Goal: Task Accomplishment & Management: Use online tool/utility

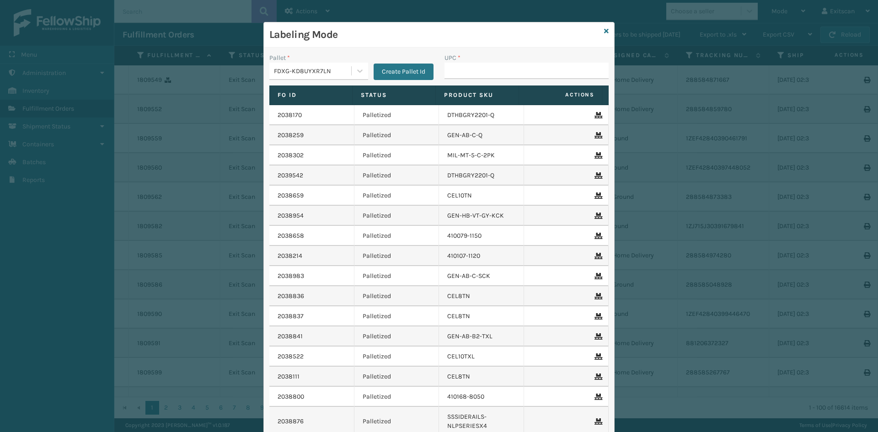
click at [598, 32] on div "Labeling Mode" at bounding box center [439, 34] width 350 height 25
click at [605, 32] on div "Labeling Mode" at bounding box center [439, 34] width 350 height 25
click at [604, 32] on icon at bounding box center [606, 31] width 5 height 6
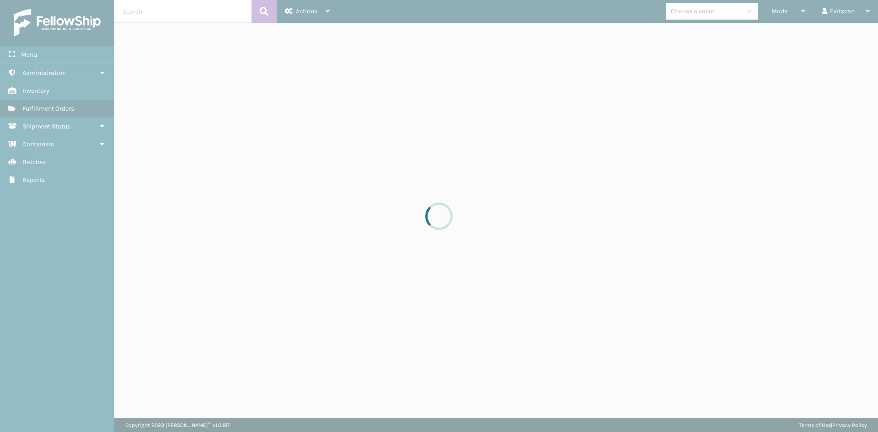
click at [781, 14] on div at bounding box center [439, 216] width 878 height 432
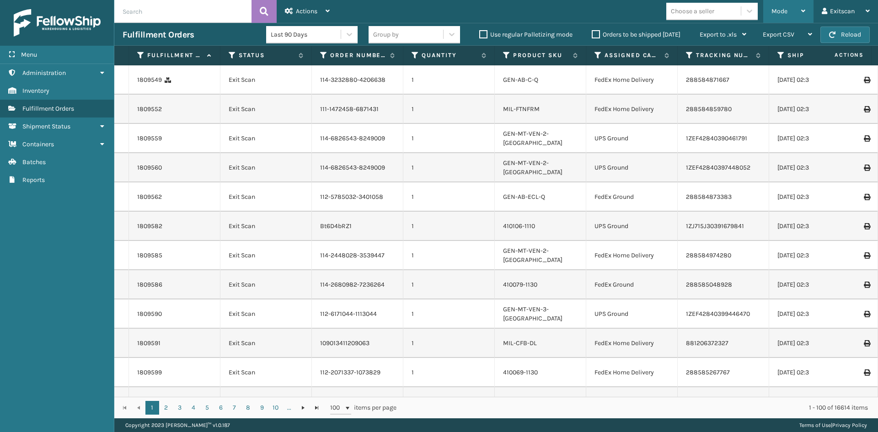
click at [784, 6] on div "Mode" at bounding box center [788, 11] width 34 height 23
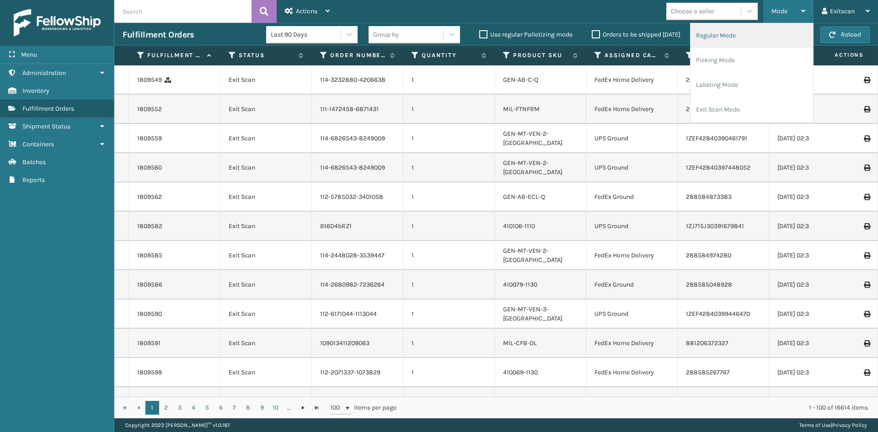
click at [725, 34] on li "Regular Mode" at bounding box center [751, 35] width 123 height 25
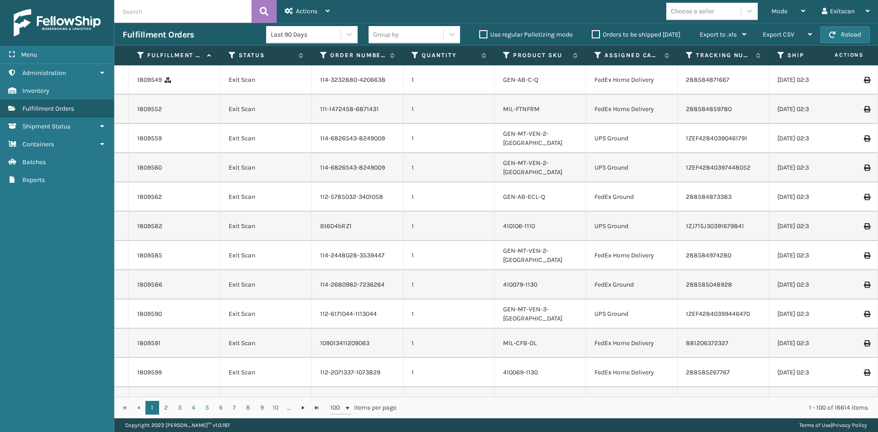
click at [759, 12] on div "Choose a seller" at bounding box center [714, 11] width 97 height 17
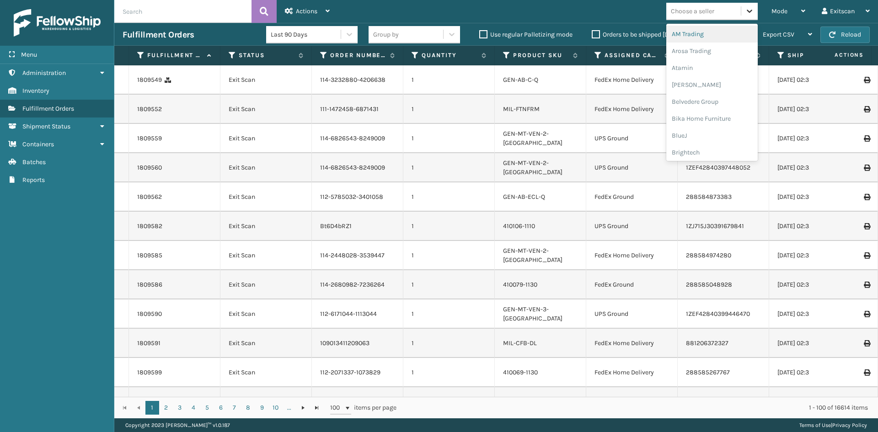
click at [754, 11] on div at bounding box center [749, 11] width 16 height 16
click at [781, 7] on span "Mode" at bounding box center [779, 11] width 16 height 8
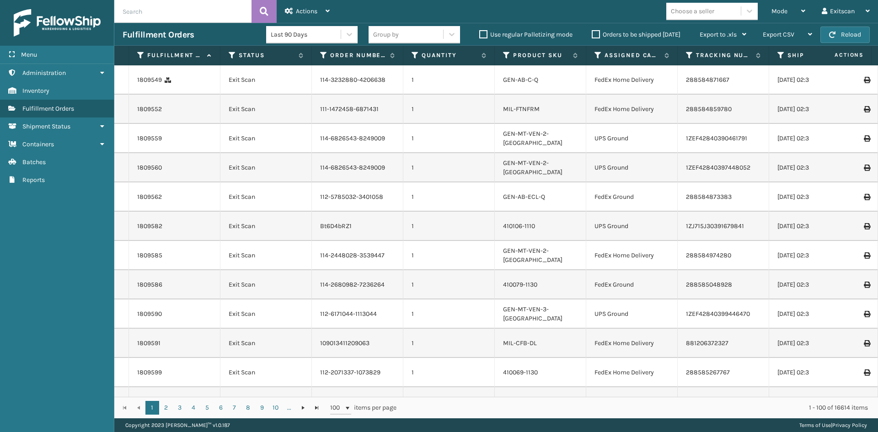
drag, startPoint x: 585, startPoint y: 5, endPoint x: 627, endPoint y: 46, distance: 58.9
click at [585, 6] on div "Mode Regular Mode Picking Mode Labeling Mode Exit Scan Mode Choose a seller Exi…" at bounding box center [608, 11] width 540 height 23
click at [233, 53] on icon at bounding box center [232, 55] width 7 height 8
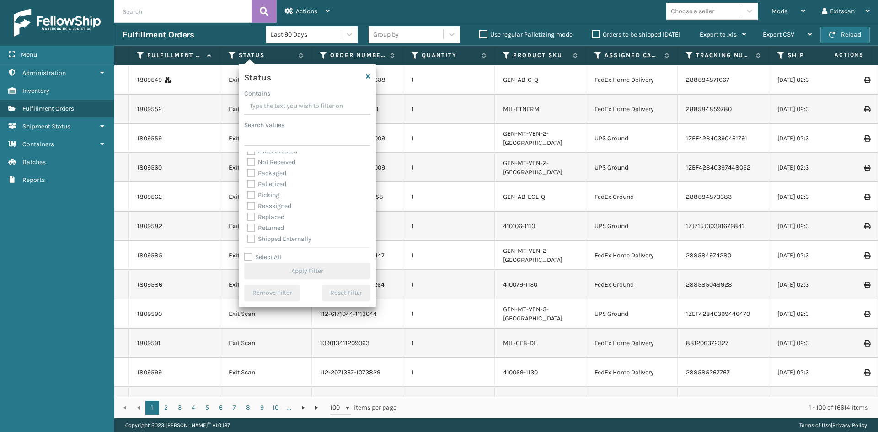
scroll to position [51, 0]
click at [253, 195] on label "Picking" at bounding box center [263, 194] width 32 height 8
click at [247, 194] on input "Picking" at bounding box center [247, 191] width 0 height 6
checkbox input "true"
click at [310, 273] on button "Apply Filter" at bounding box center [307, 271] width 126 height 16
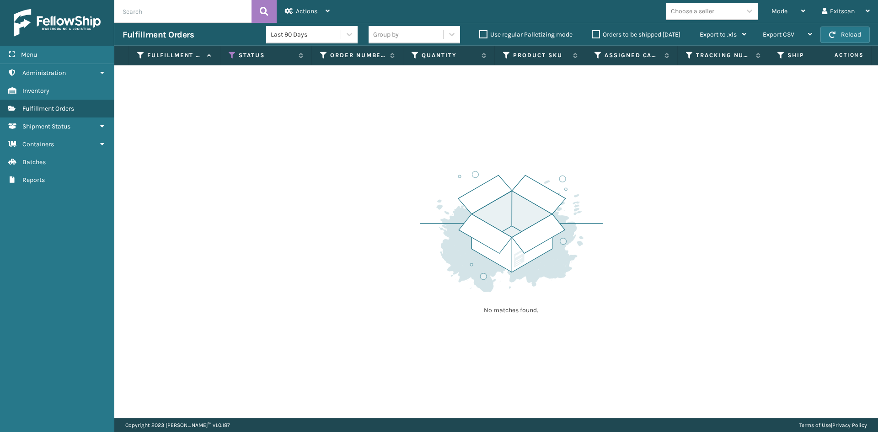
click at [723, 6] on div "Choose a seller" at bounding box center [703, 11] width 75 height 15
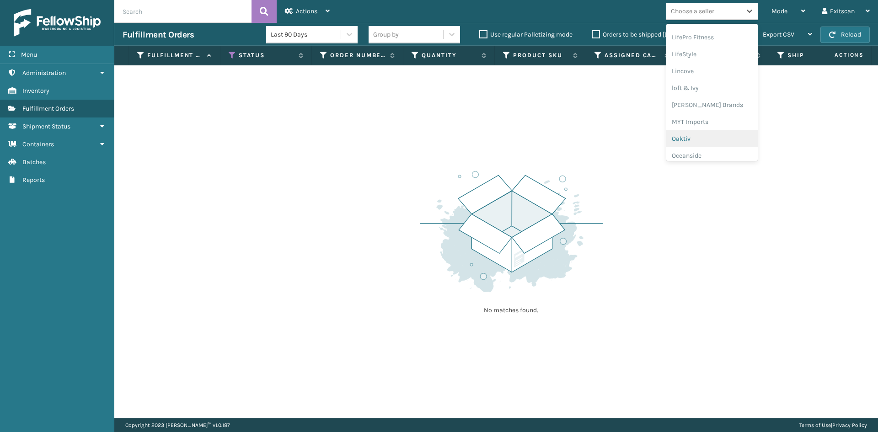
scroll to position [442, 0]
click at [695, 137] on div "SleepGeekz" at bounding box center [711, 133] width 91 height 17
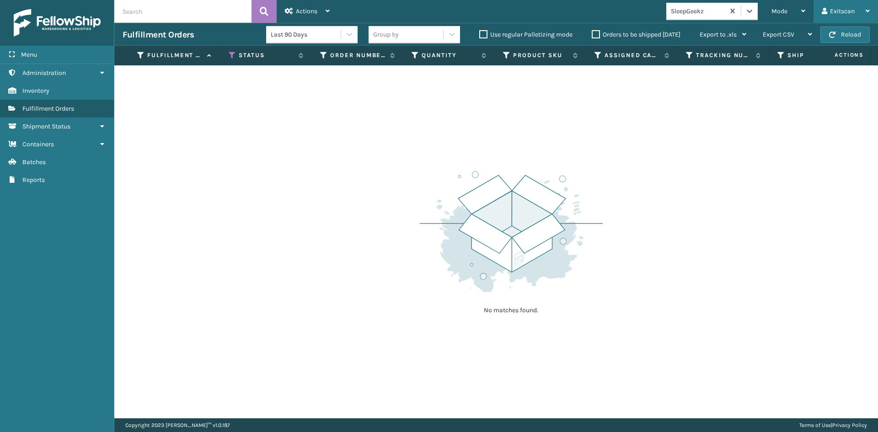
click at [826, 11] on icon at bounding box center [824, 11] width 5 height 6
drag, startPoint x: 784, startPoint y: 4, endPoint x: 780, endPoint y: 16, distance: 13.0
click at [785, 4] on div "Mode" at bounding box center [788, 11] width 34 height 23
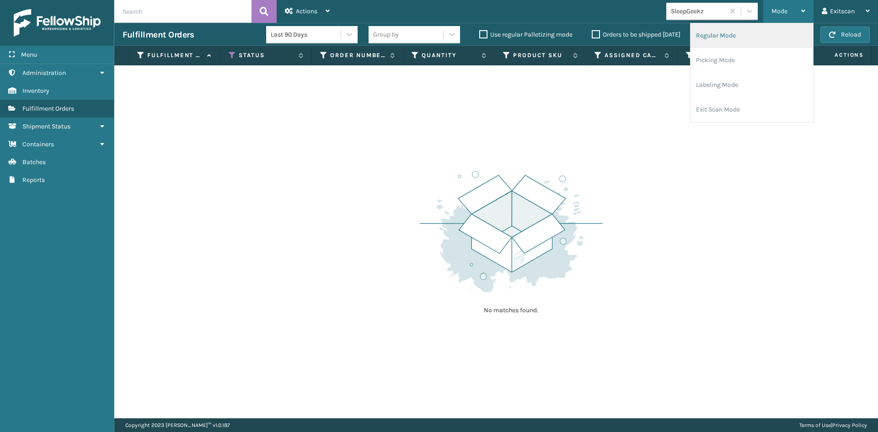
click at [733, 38] on li "Regular Mode" at bounding box center [751, 35] width 123 height 25
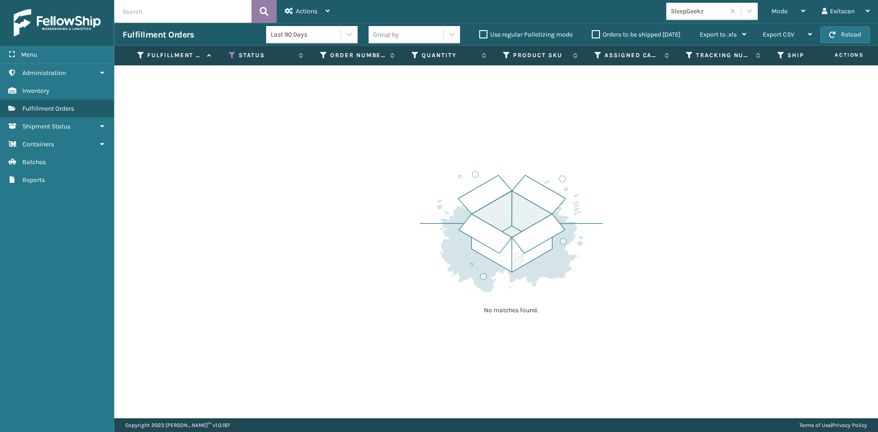
click at [260, 14] on icon at bounding box center [264, 12] width 9 height 14
click at [259, 11] on button at bounding box center [263, 11] width 25 height 23
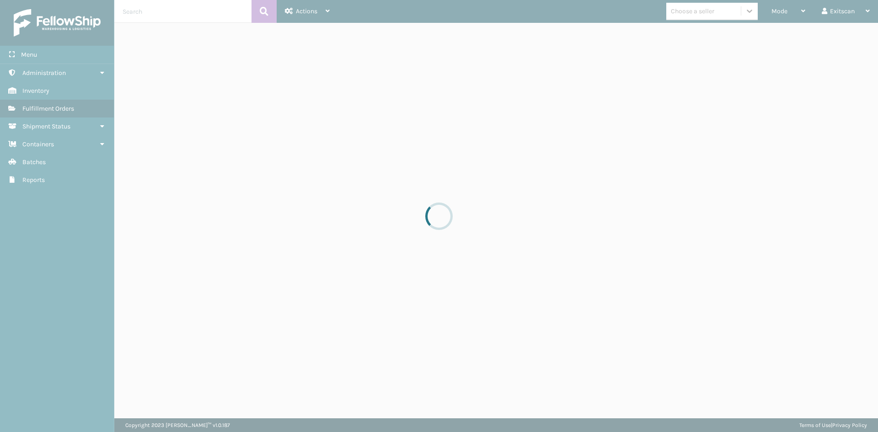
click at [751, 11] on div at bounding box center [439, 216] width 878 height 432
click at [751, 11] on icon at bounding box center [749, 10] width 9 height 9
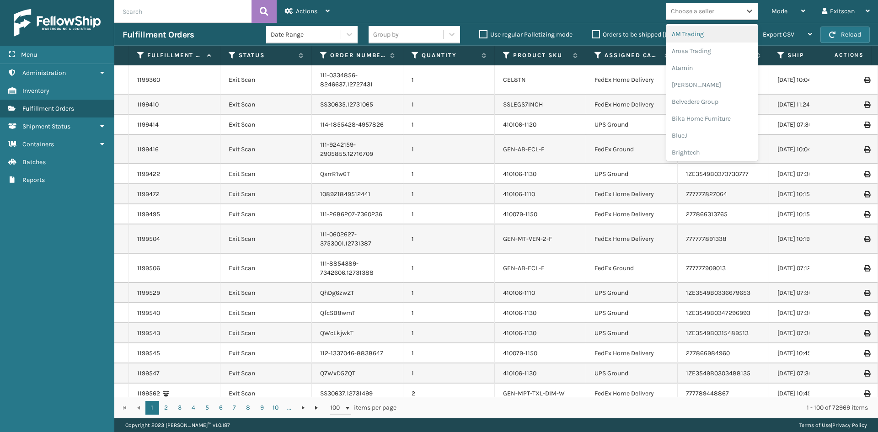
click at [751, 11] on icon at bounding box center [749, 10] width 9 height 9
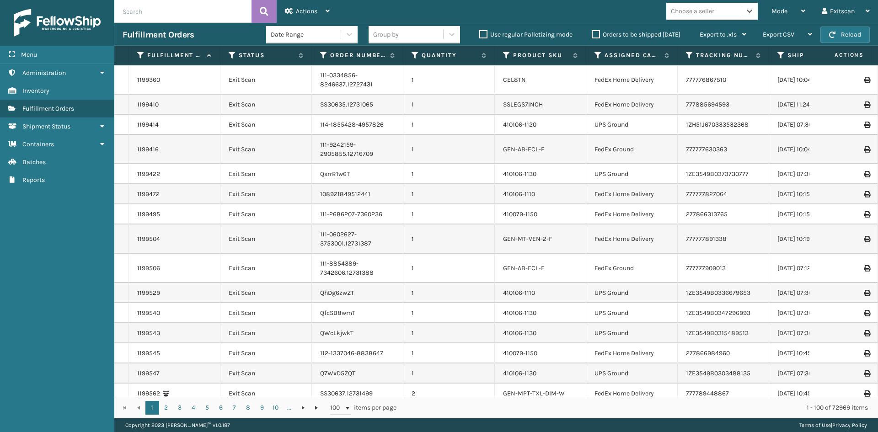
click at [751, 11] on icon at bounding box center [749, 10] width 9 height 9
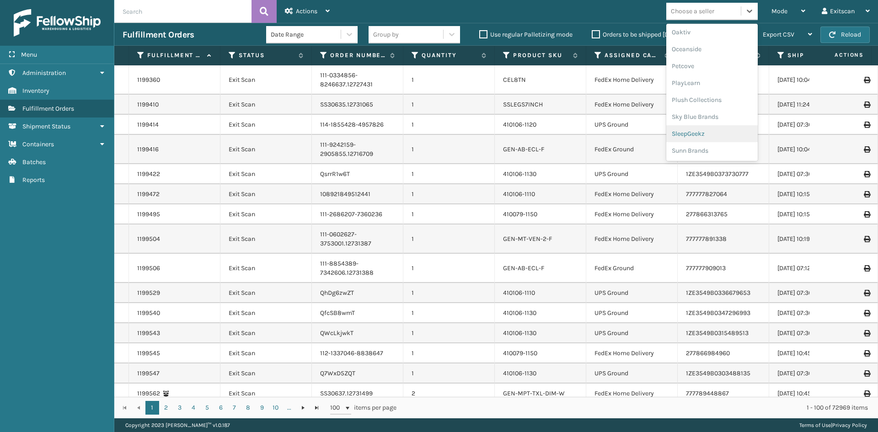
click at [694, 134] on div "SleepGeekz" at bounding box center [711, 133] width 91 height 17
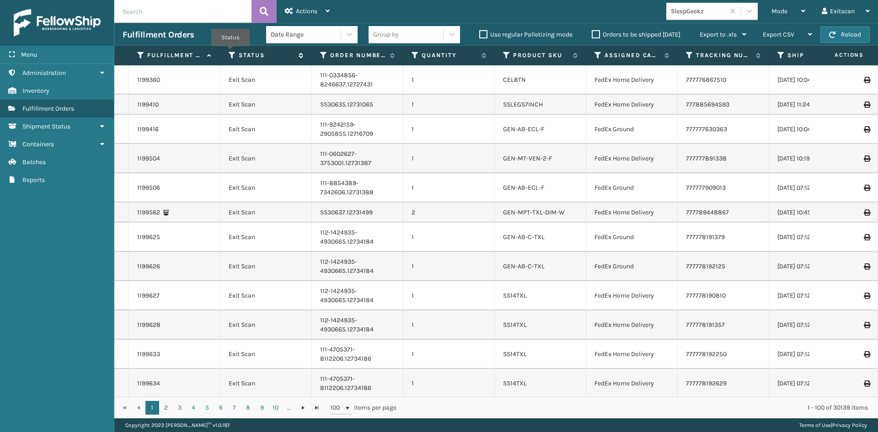
click at [230, 53] on icon at bounding box center [232, 55] width 7 height 8
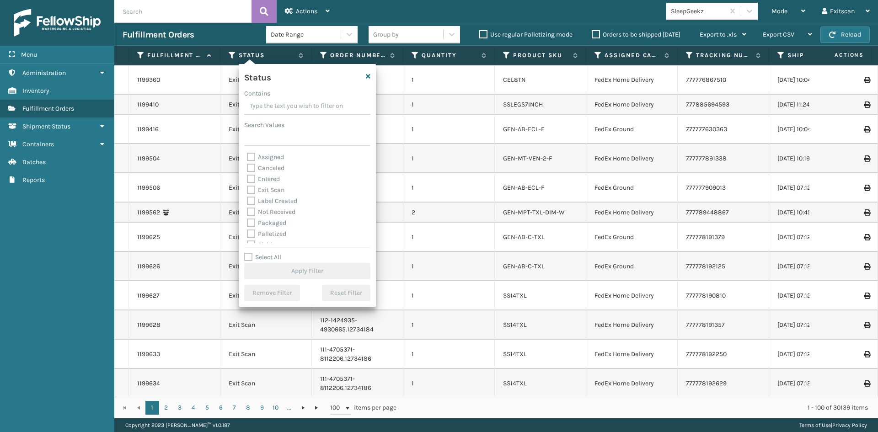
click at [278, 161] on div "Assigned" at bounding box center [307, 157] width 121 height 11
click at [279, 159] on label "Assigned" at bounding box center [265, 157] width 37 height 8
click at [247, 158] on input "Assigned" at bounding box center [247, 155] width 0 height 6
checkbox input "true"
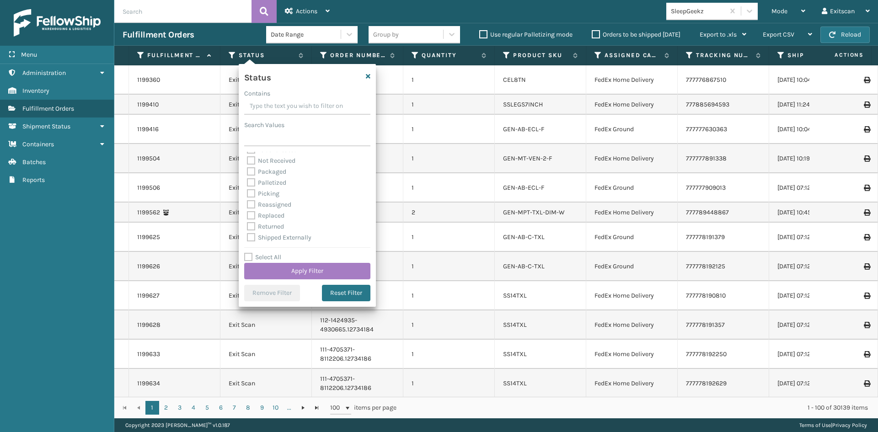
click at [269, 192] on label "Picking" at bounding box center [263, 194] width 32 height 8
click at [247, 192] on input "Picking" at bounding box center [247, 191] width 0 height 6
checkbox input "true"
click at [320, 277] on button "Apply Filter" at bounding box center [307, 271] width 126 height 16
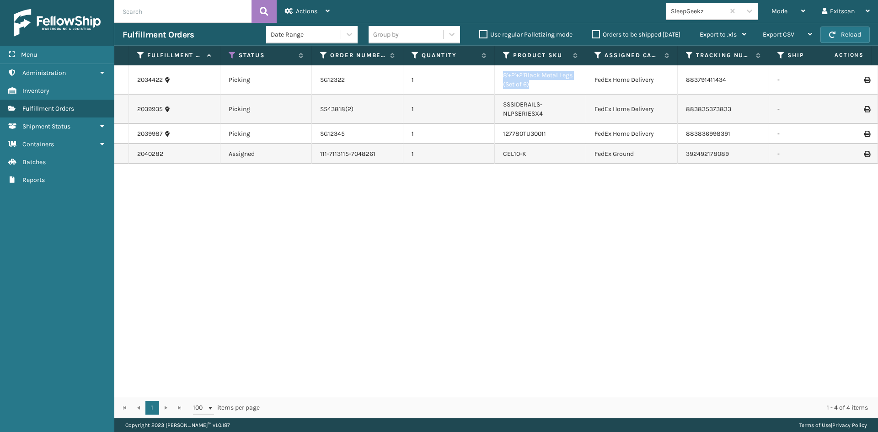
drag, startPoint x: 544, startPoint y: 85, endPoint x: 504, endPoint y: 74, distance: 42.0
click at [504, 74] on li "8'+2'+2'Black Metal Legs (Set of 6)" at bounding box center [540, 80] width 75 height 18
copy link "8'+2'+2'Black Metal Legs (Set of 6)"
click at [794, 15] on div "Mode" at bounding box center [788, 11] width 34 height 23
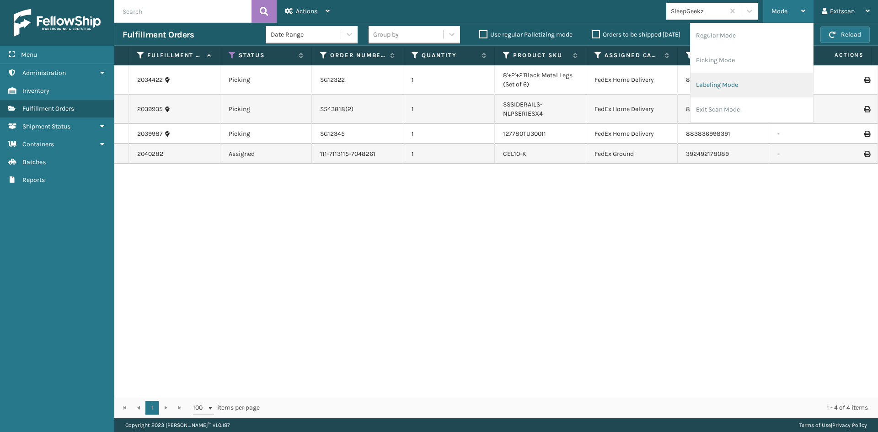
click at [743, 81] on li "Labeling Mode" at bounding box center [751, 85] width 123 height 25
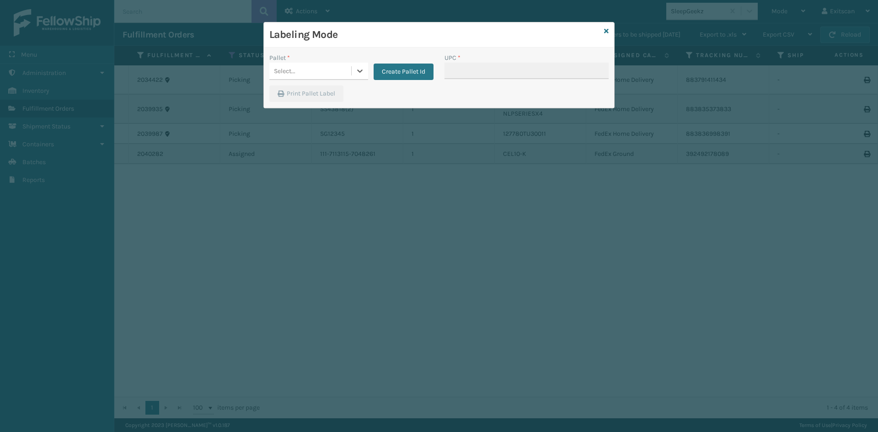
click at [320, 68] on div "Select..." at bounding box center [310, 71] width 82 height 15
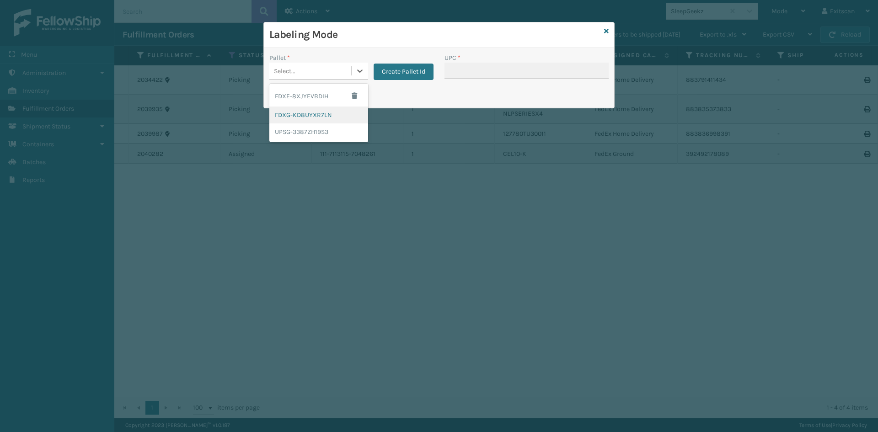
click at [310, 115] on div "FDXG-KD8UYXR7LN" at bounding box center [318, 115] width 99 height 17
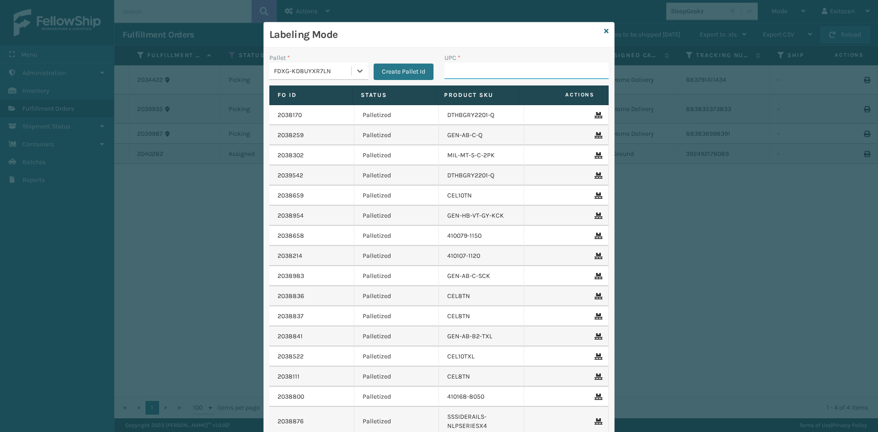
click at [518, 71] on input "UPC *" at bounding box center [526, 71] width 164 height 16
paste input "8'+2'+2'Black Metal Legs (Set of 6)"
type input "8'+2'+2'Black Metal Legs (Set of 6)"
click at [606, 30] on div "Labeling Mode" at bounding box center [439, 34] width 350 height 25
click at [607, 36] on div "Labeling Mode" at bounding box center [439, 34] width 350 height 25
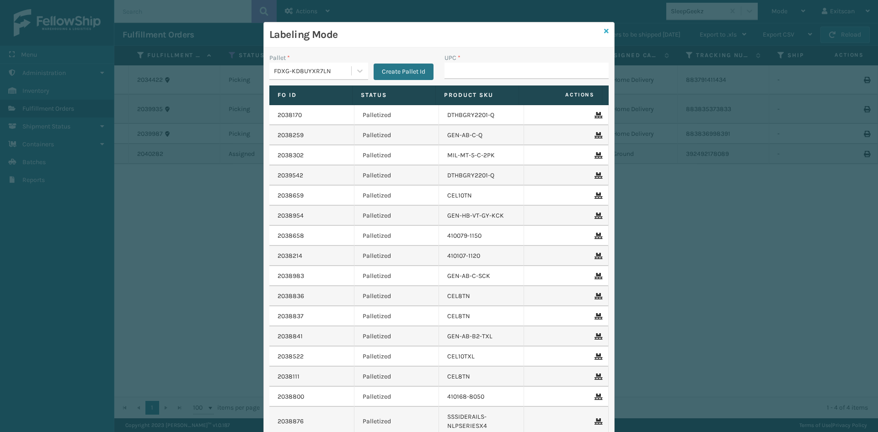
click at [604, 32] on icon at bounding box center [606, 31] width 5 height 6
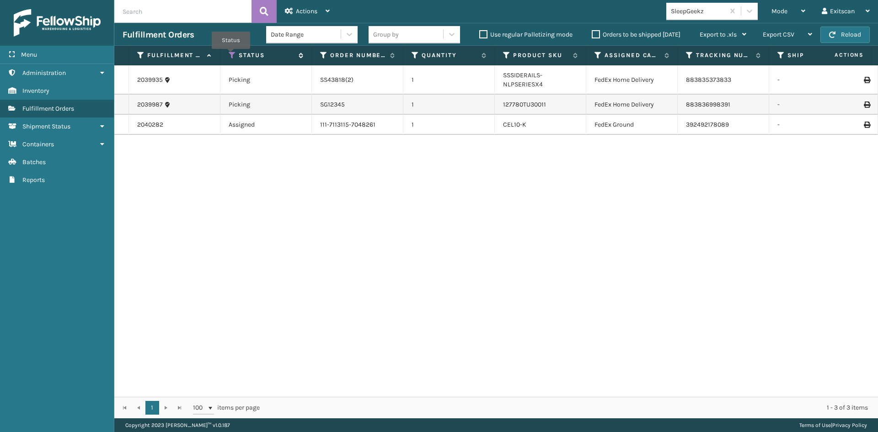
click at [231, 55] on icon at bounding box center [232, 55] width 7 height 8
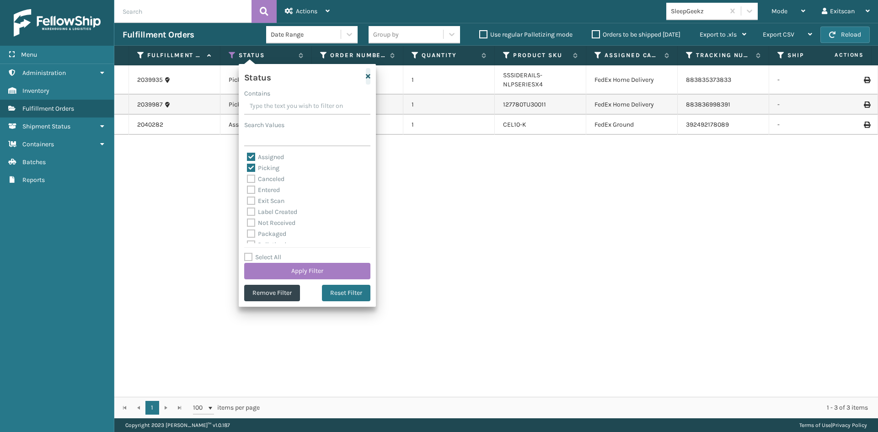
click at [369, 73] on icon "button" at bounding box center [368, 76] width 5 height 6
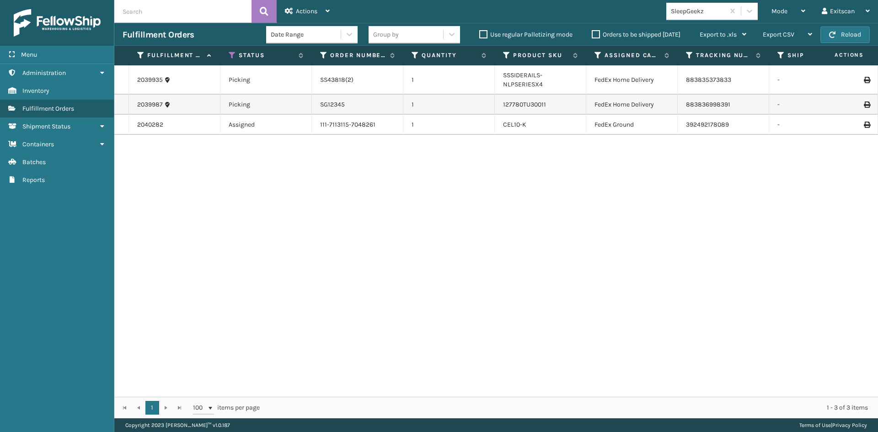
drag, startPoint x: 222, startPoint y: 48, endPoint x: 227, endPoint y: 51, distance: 5.6
click at [224, 47] on th "Status" at bounding box center [265, 56] width 91 height 20
click at [228, 52] on th "Status" at bounding box center [265, 56] width 91 height 20
click at [231, 53] on icon at bounding box center [232, 55] width 7 height 8
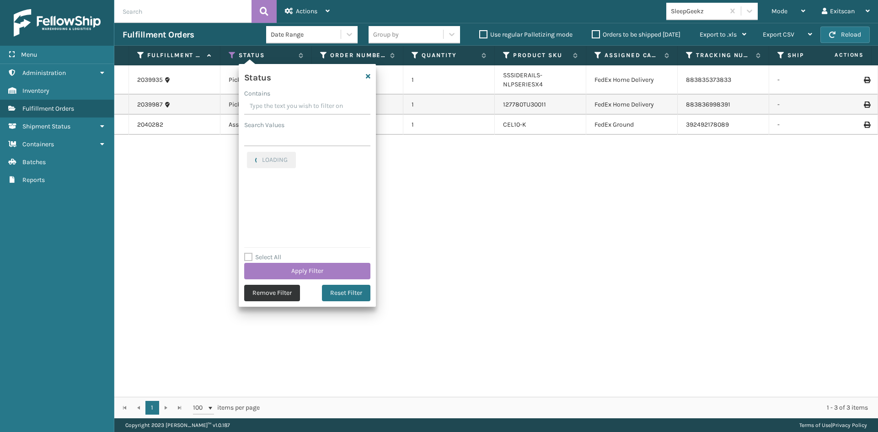
click at [273, 294] on button "Remove Filter" at bounding box center [272, 293] width 56 height 16
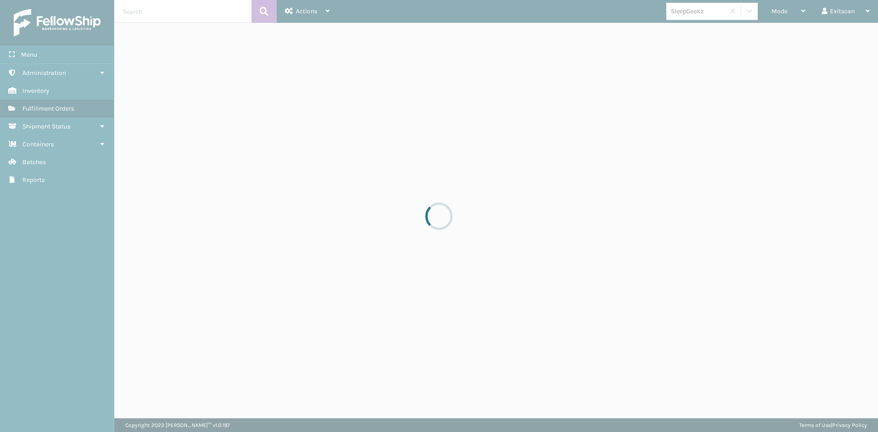
click at [163, 8] on div at bounding box center [439, 216] width 878 height 432
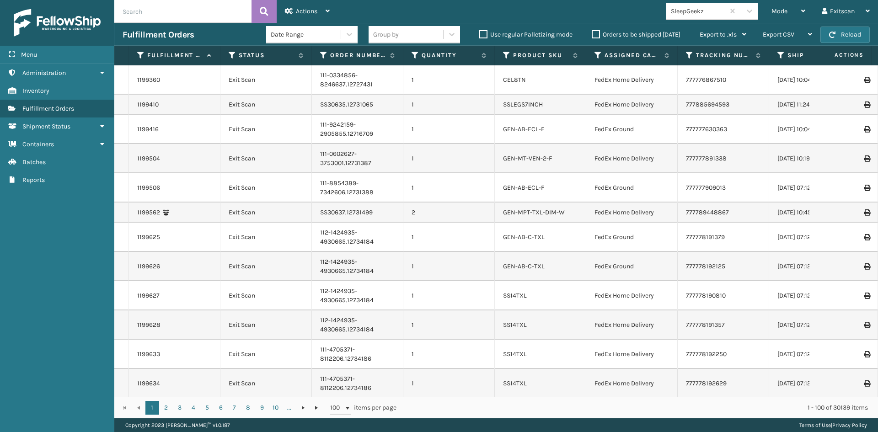
click at [160, 9] on input "text" at bounding box center [182, 11] width 137 height 23
type input "883791411434"
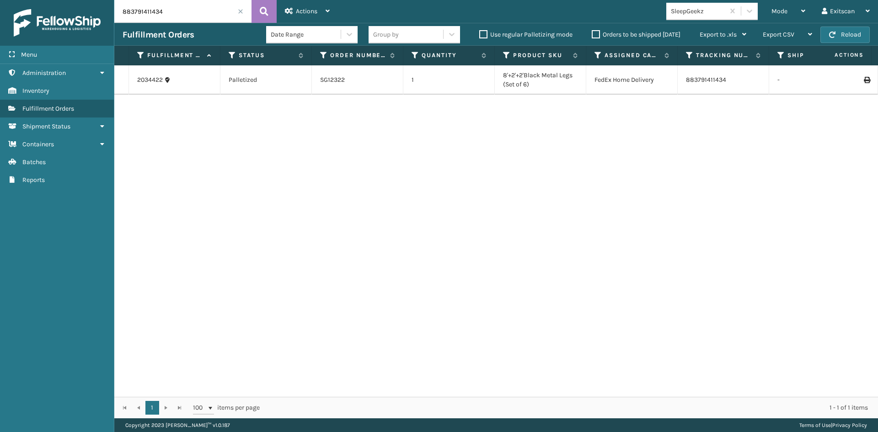
click at [240, 16] on input "883791411434" at bounding box center [182, 11] width 137 height 23
click at [240, 12] on span at bounding box center [240, 11] width 5 height 5
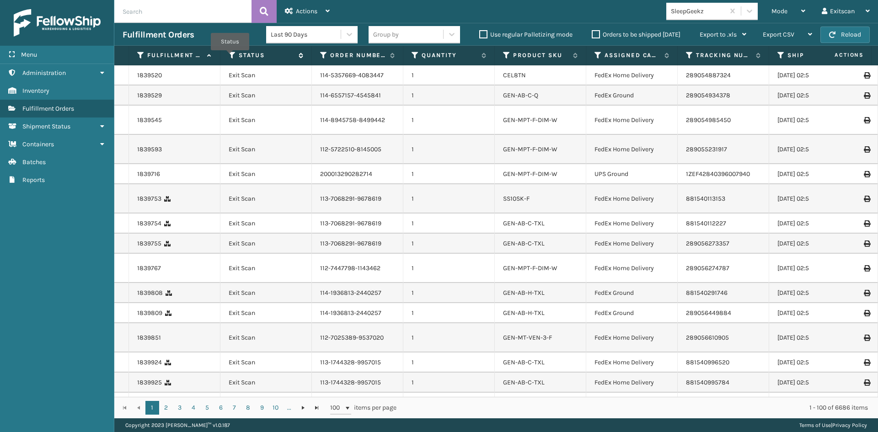
click at [230, 57] on icon at bounding box center [232, 55] width 7 height 8
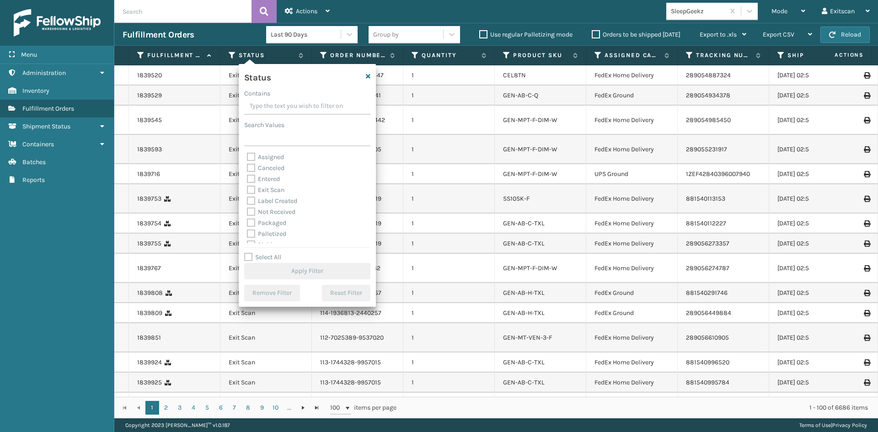
click at [278, 159] on label "Assigned" at bounding box center [265, 157] width 37 height 8
click at [247, 158] on input "Assigned" at bounding box center [247, 155] width 0 height 6
checkbox input "true"
click at [338, 273] on button "Apply Filter" at bounding box center [307, 271] width 126 height 16
